Goal: Information Seeking & Learning: Understand process/instructions

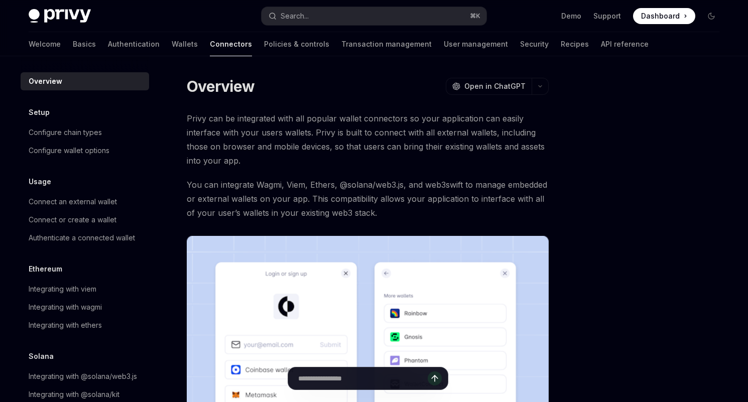
type textarea "*"
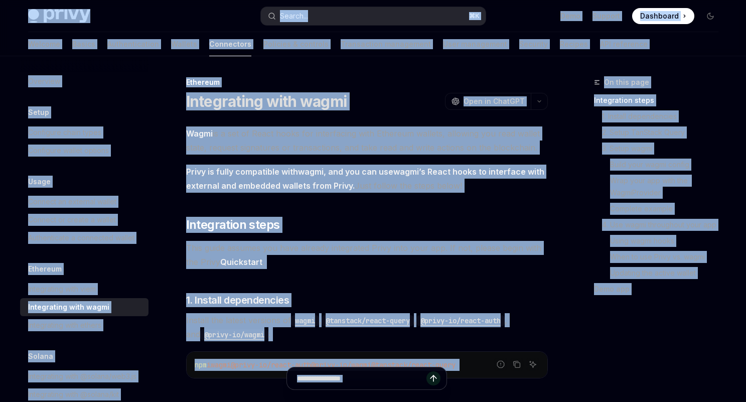
copy div "Lorem Ipsu dolo sita Consec... ⌘ A Elit Seddoei Temporinc Utlaboree Dolore... M…"
click at [332, 100] on h1 "Integrating with wagmi" at bounding box center [266, 101] width 161 height 18
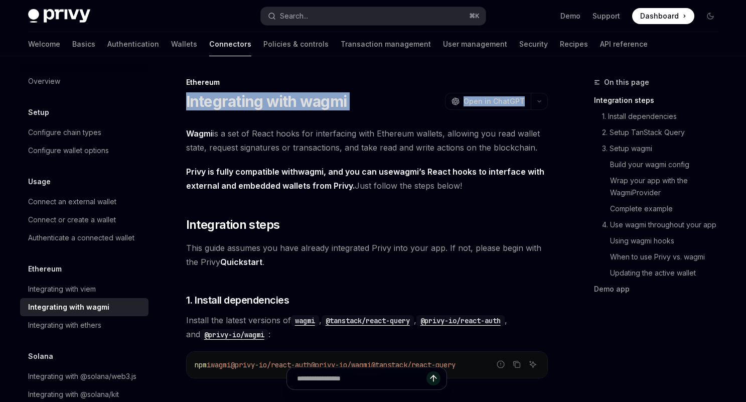
drag, startPoint x: 187, startPoint y: 100, endPoint x: 230, endPoint y: 121, distance: 48.0
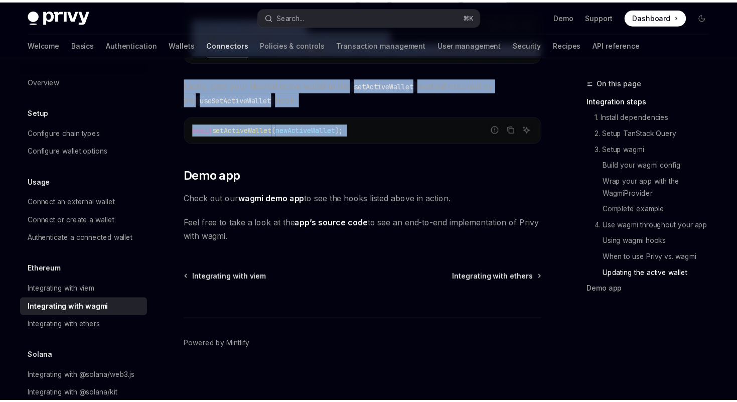
scroll to position [2875, 0]
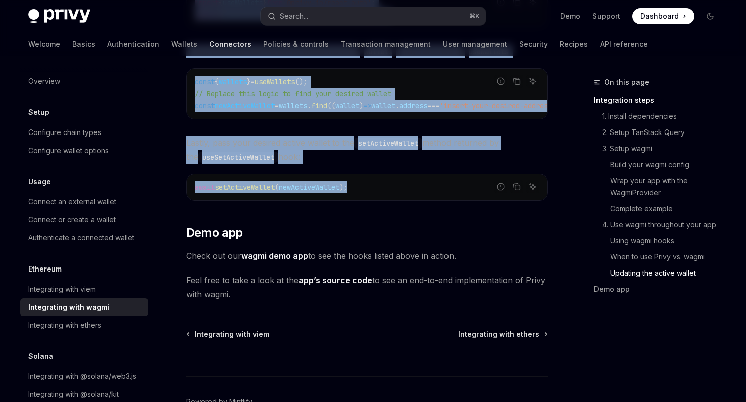
drag, startPoint x: 185, startPoint y: 80, endPoint x: 376, endPoint y: 192, distance: 221.5
copy div "Loremips Dolorsitame cons adipi ElitSE Doei te InciDID UtlaBO Etdo ma AliqUAE A…"
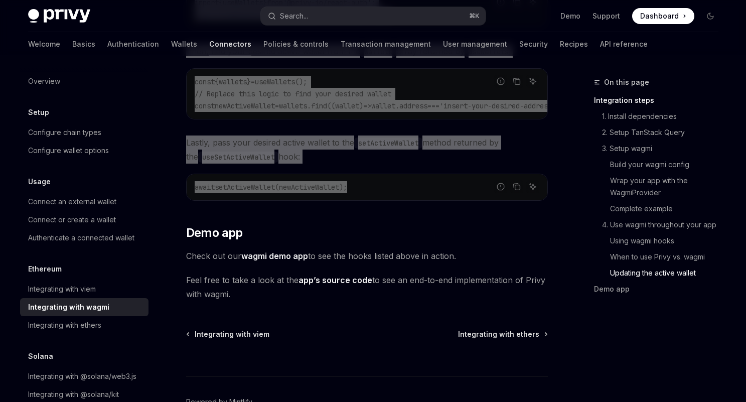
type textarea "*"
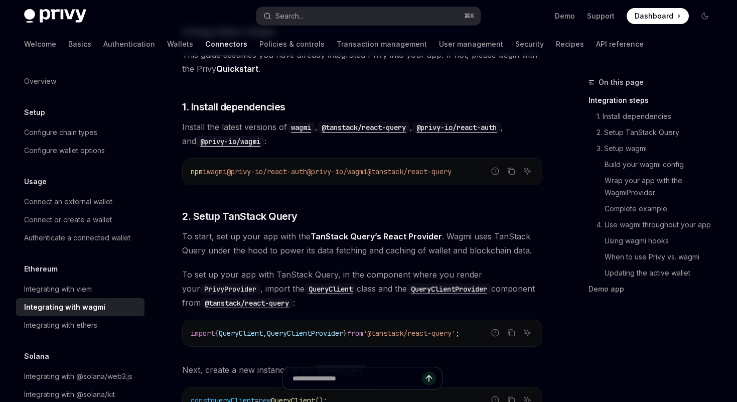
scroll to position [205, 0]
